Goal: Information Seeking & Learning: Learn about a topic

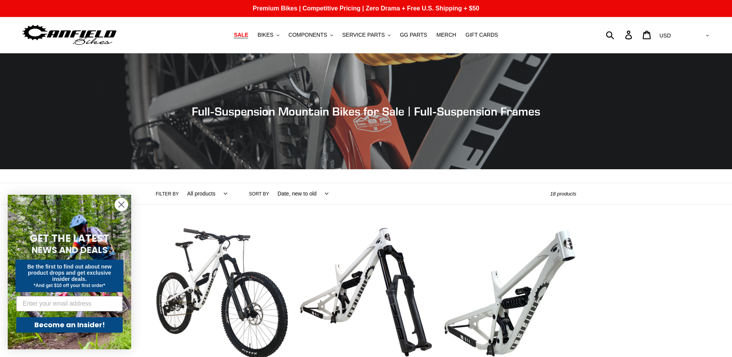
click at [248, 35] on span "SALE" at bounding box center [241, 35] width 14 height 7
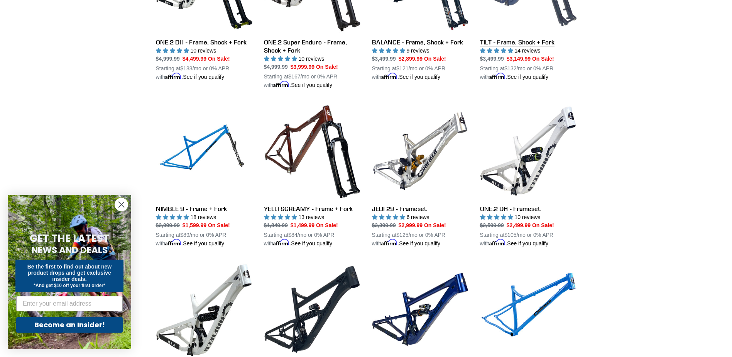
scroll to position [1120, 0]
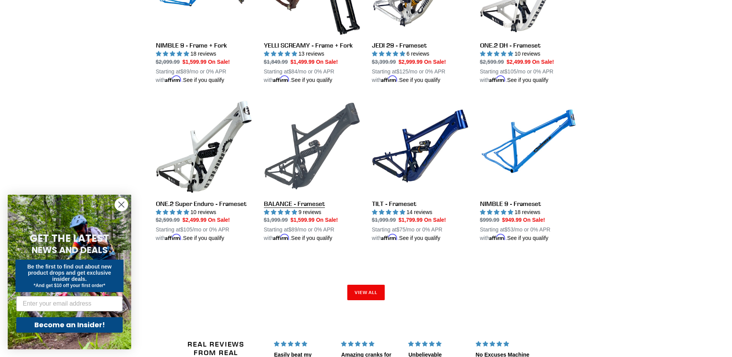
click at [294, 147] on link "BALANCE - Frameset" at bounding box center [312, 170] width 97 height 145
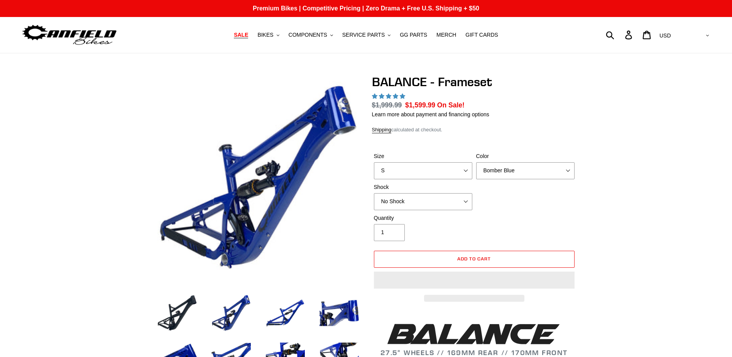
select select "highest-rating"
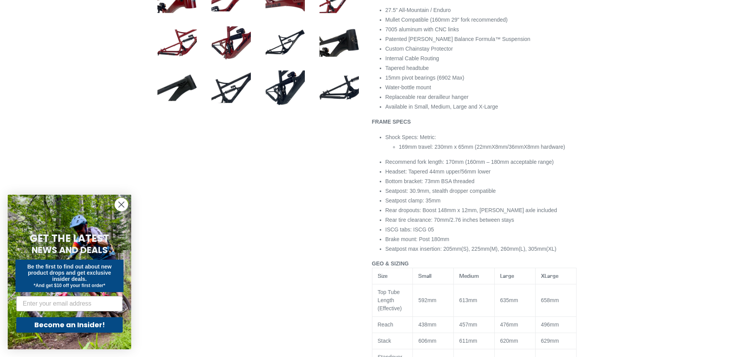
scroll to position [309, 0]
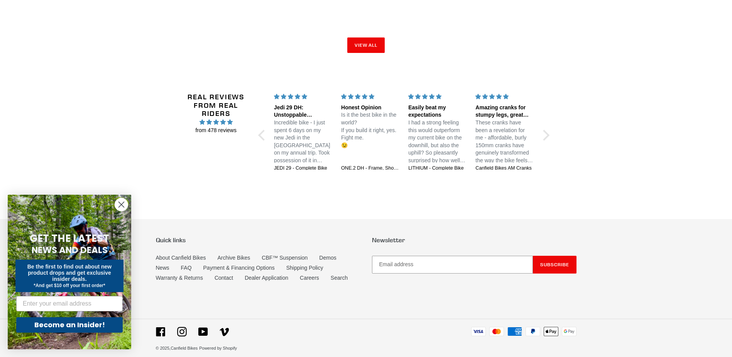
scroll to position [1371, 0]
